Goal: Find specific page/section: Find specific page/section

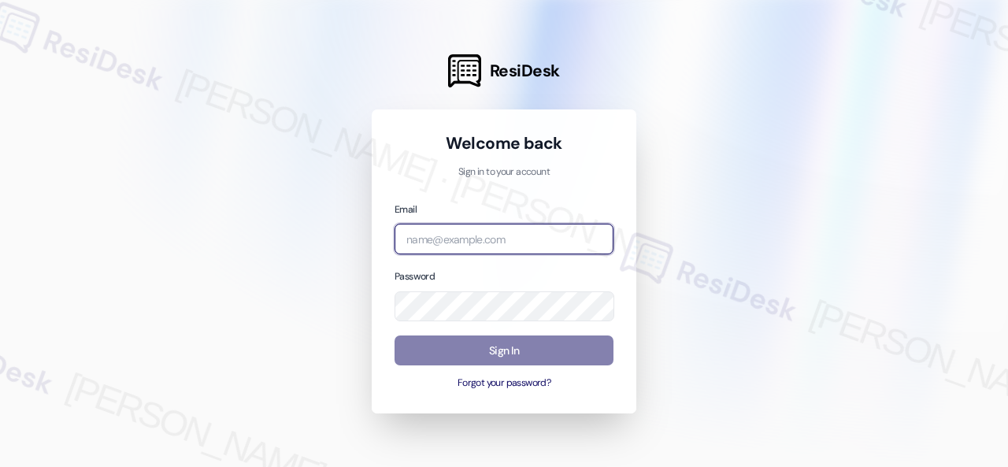
click at [487, 242] on input "email" at bounding box center [504, 239] width 219 height 31
paste input "automated-surveys-birchstone_residential-resen.fifteen@birchstone_[DOMAIN_NAME]"
type input "automated-surveys-birchstone_residential-resen.fifteen@birchstone_[DOMAIN_NAME]"
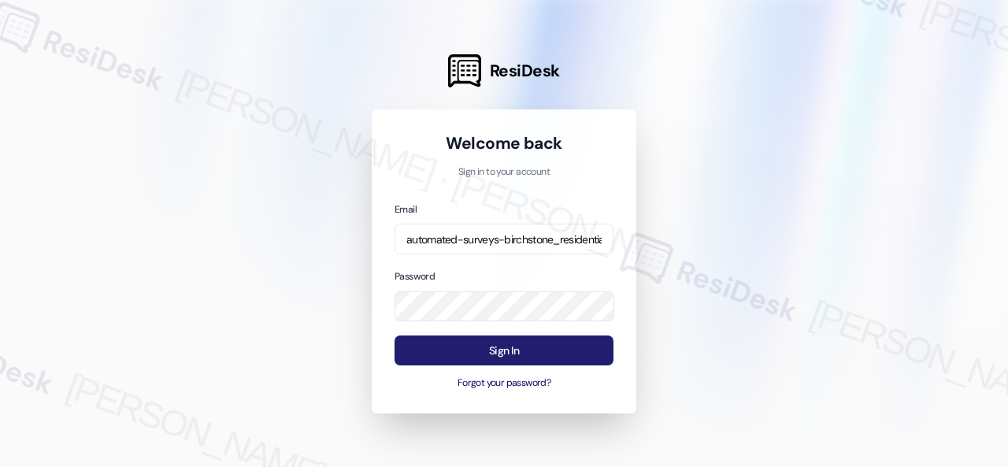
click at [470, 355] on button "Sign In" at bounding box center [504, 351] width 219 height 31
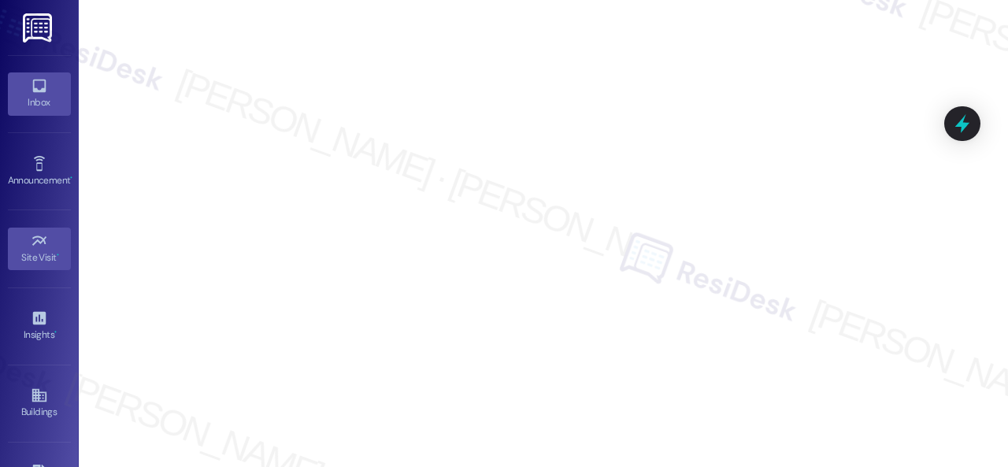
click at [35, 90] on icon at bounding box center [38, 86] width 13 height 13
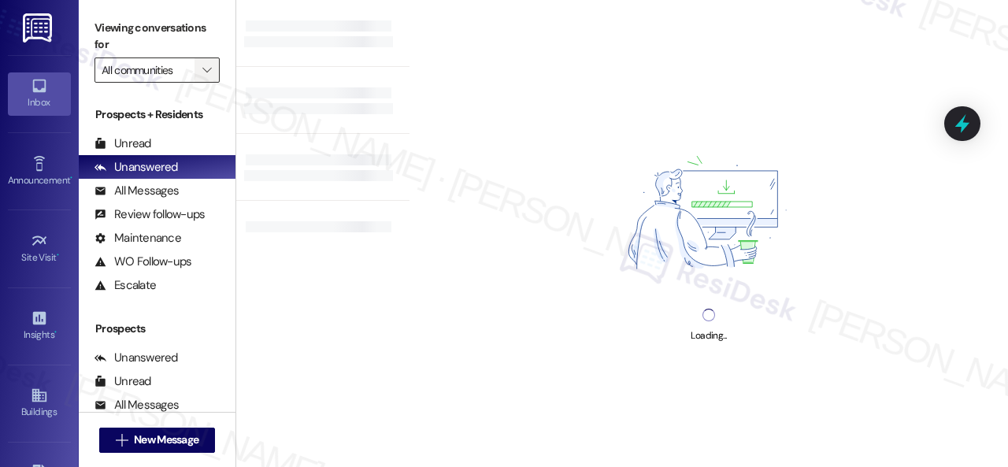
click at [216, 75] on button "" at bounding box center [207, 69] width 25 height 25
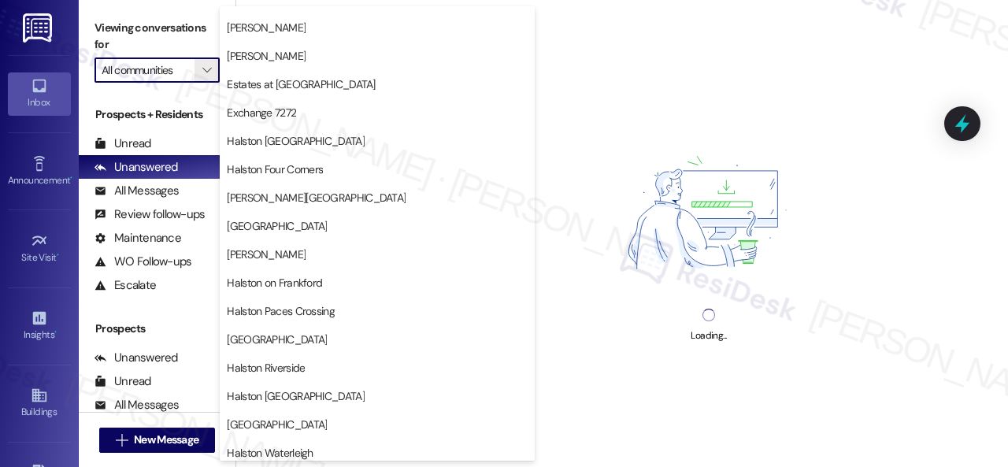
scroll to position [394, 0]
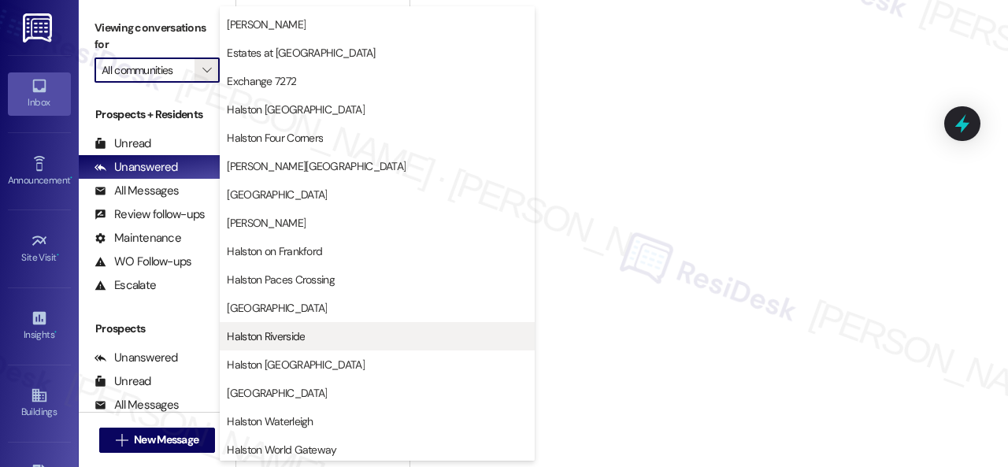
click at [287, 336] on span "Halston Riverside" at bounding box center [266, 336] width 78 height 16
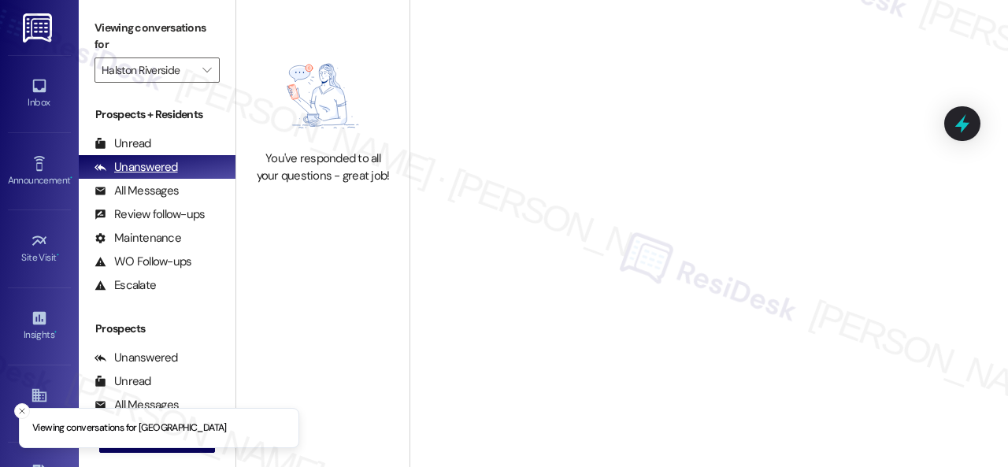
type input "Halston Riverside"
